Goal: Information Seeking & Learning: Learn about a topic

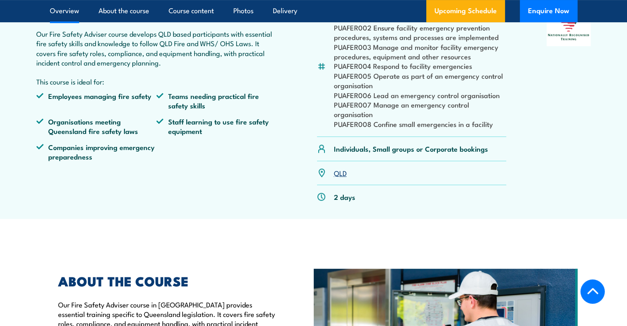
scroll to position [289, 0]
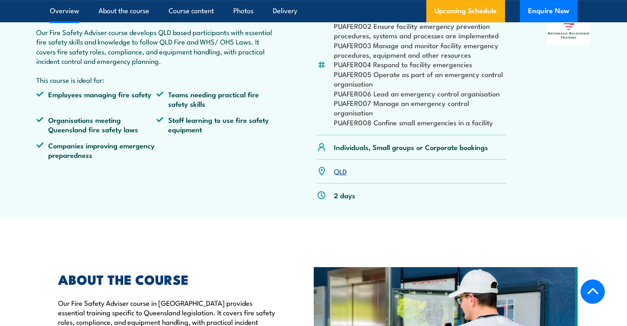
click at [593, 292] on icon at bounding box center [592, 292] width 12 height 12
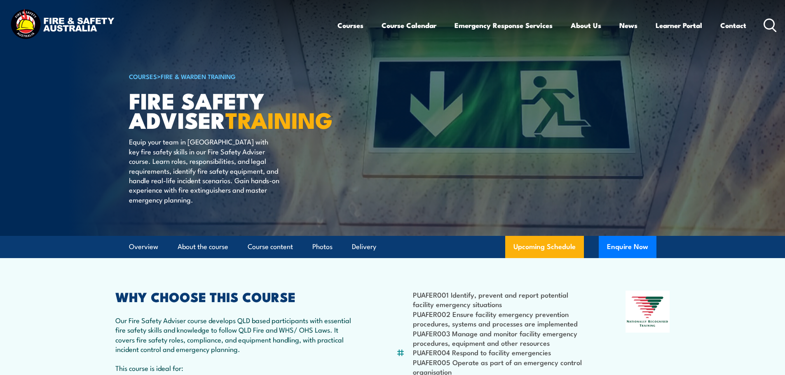
click at [82, 25] on img at bounding box center [62, 24] width 108 height 35
click at [771, 24] on icon at bounding box center [770, 26] width 13 height 14
click at [771, 23] on icon at bounding box center [770, 26] width 13 height 14
click at [772, 23] on icon at bounding box center [770, 26] width 13 height 14
click at [770, 21] on icon at bounding box center [770, 26] width 13 height 14
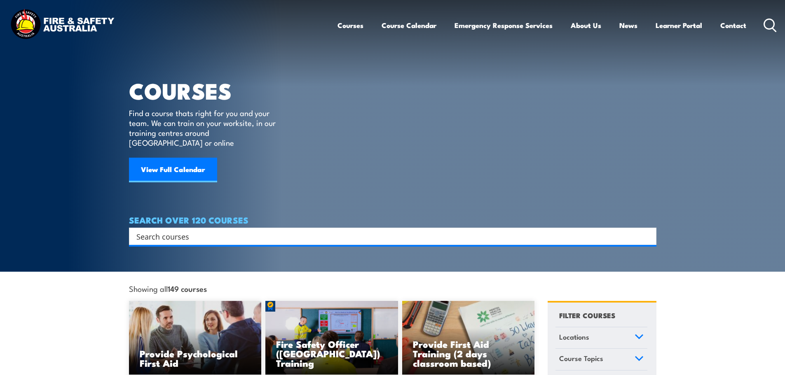
drag, startPoint x: 239, startPoint y: 230, endPoint x: 235, endPoint y: 223, distance: 7.4
click at [235, 230] on input "Search input" at bounding box center [387, 236] width 502 height 12
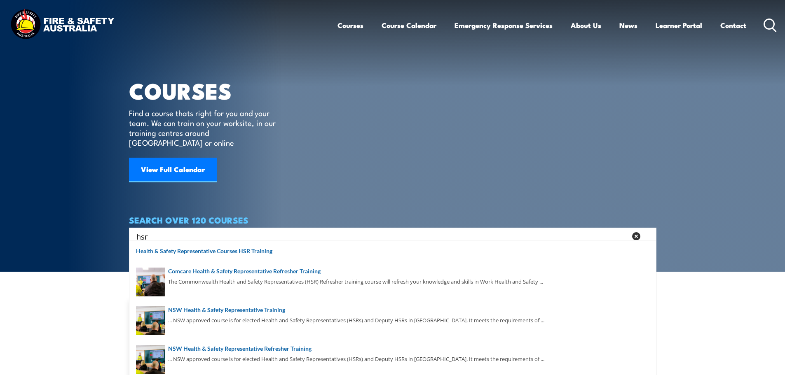
type input "hsr"
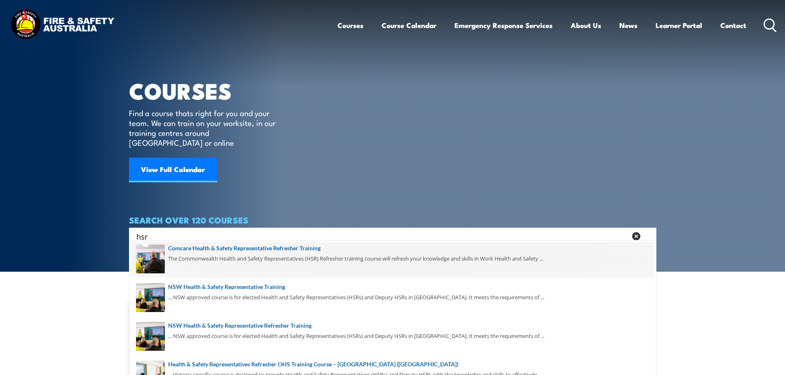
scroll to position [41, 0]
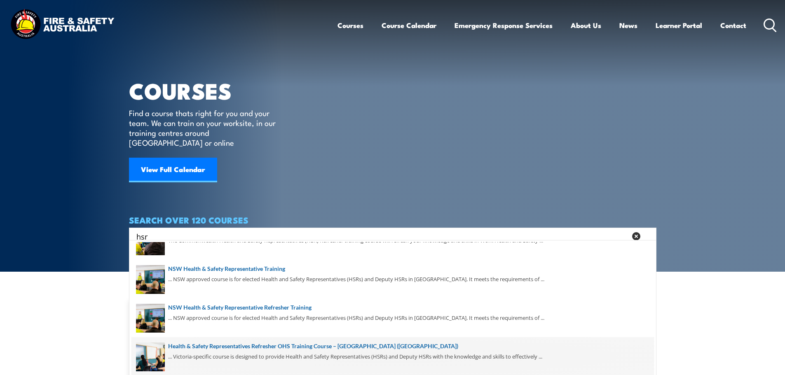
click at [223, 347] on span at bounding box center [392, 357] width 523 height 39
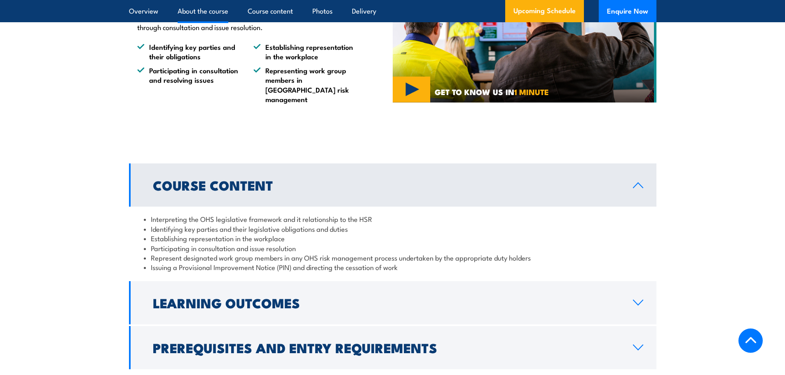
scroll to position [783, 0]
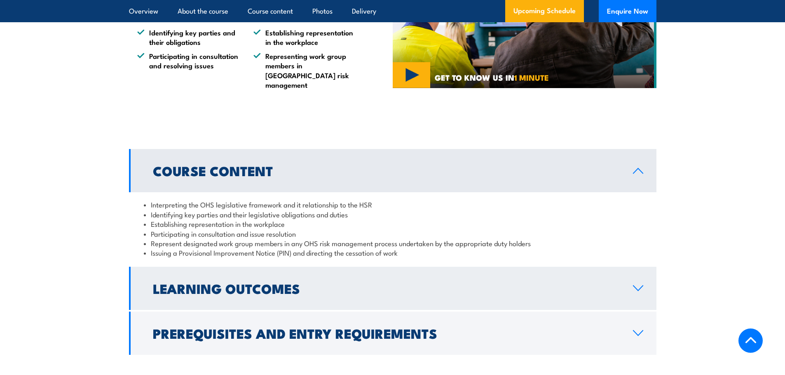
click at [639, 285] on icon at bounding box center [638, 288] width 11 height 7
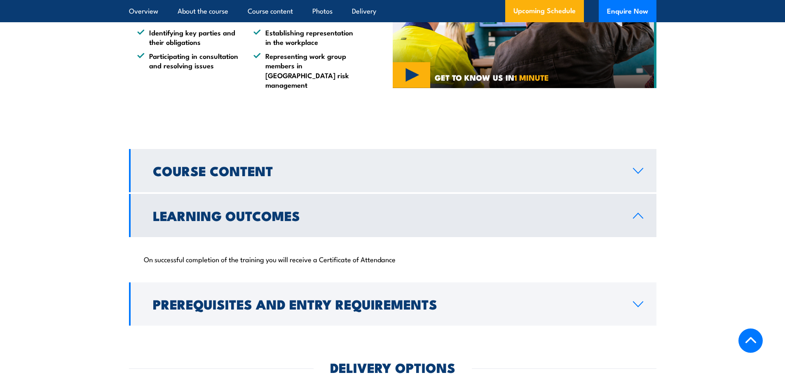
click at [369, 170] on link "Course Content" at bounding box center [393, 170] width 528 height 43
